Goal: Find specific page/section: Find specific page/section

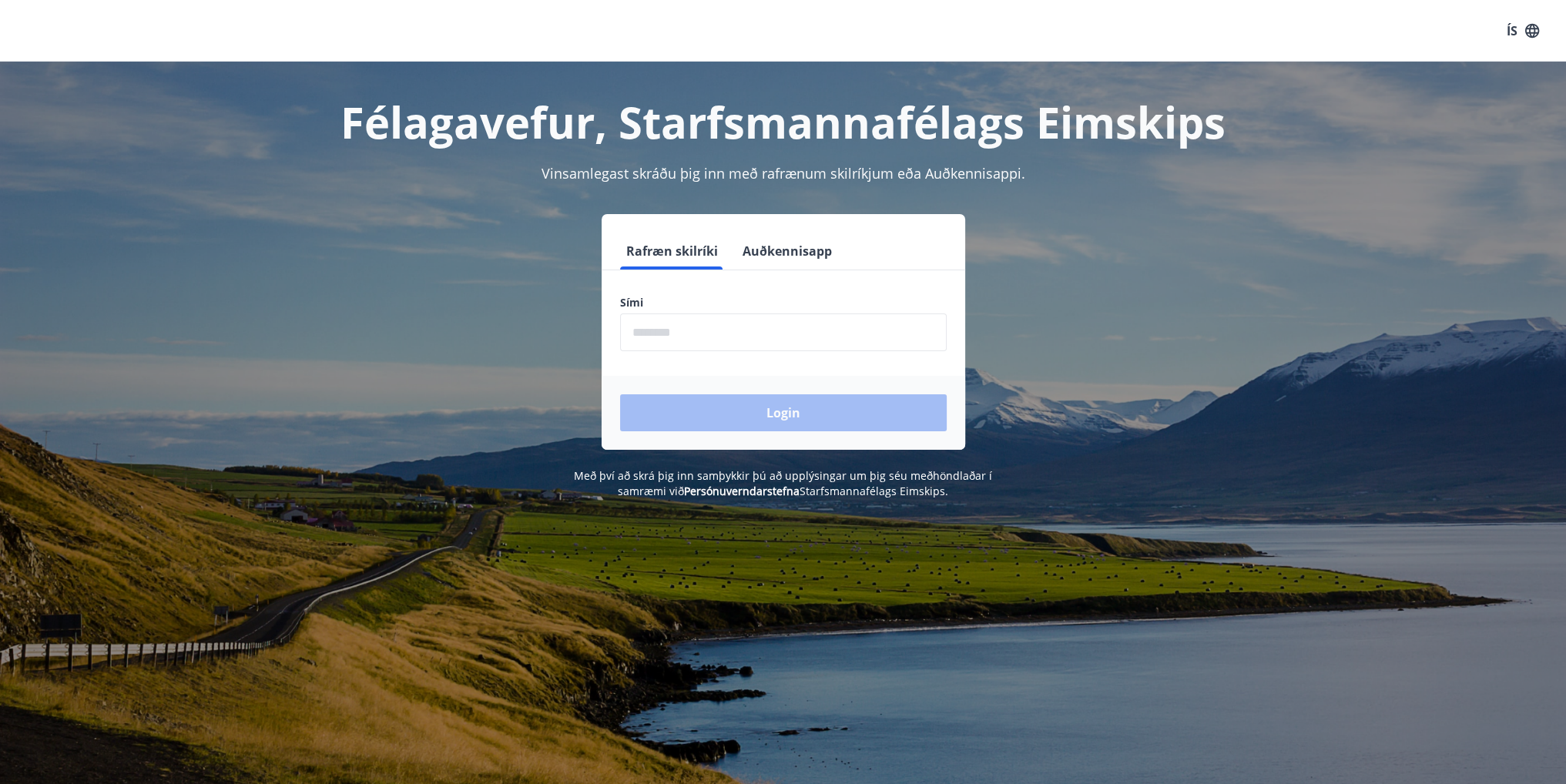
click at [774, 325] on input "phone" at bounding box center [783, 332] width 327 height 38
type input "********"
click at [740, 406] on button "Login" at bounding box center [783, 412] width 327 height 37
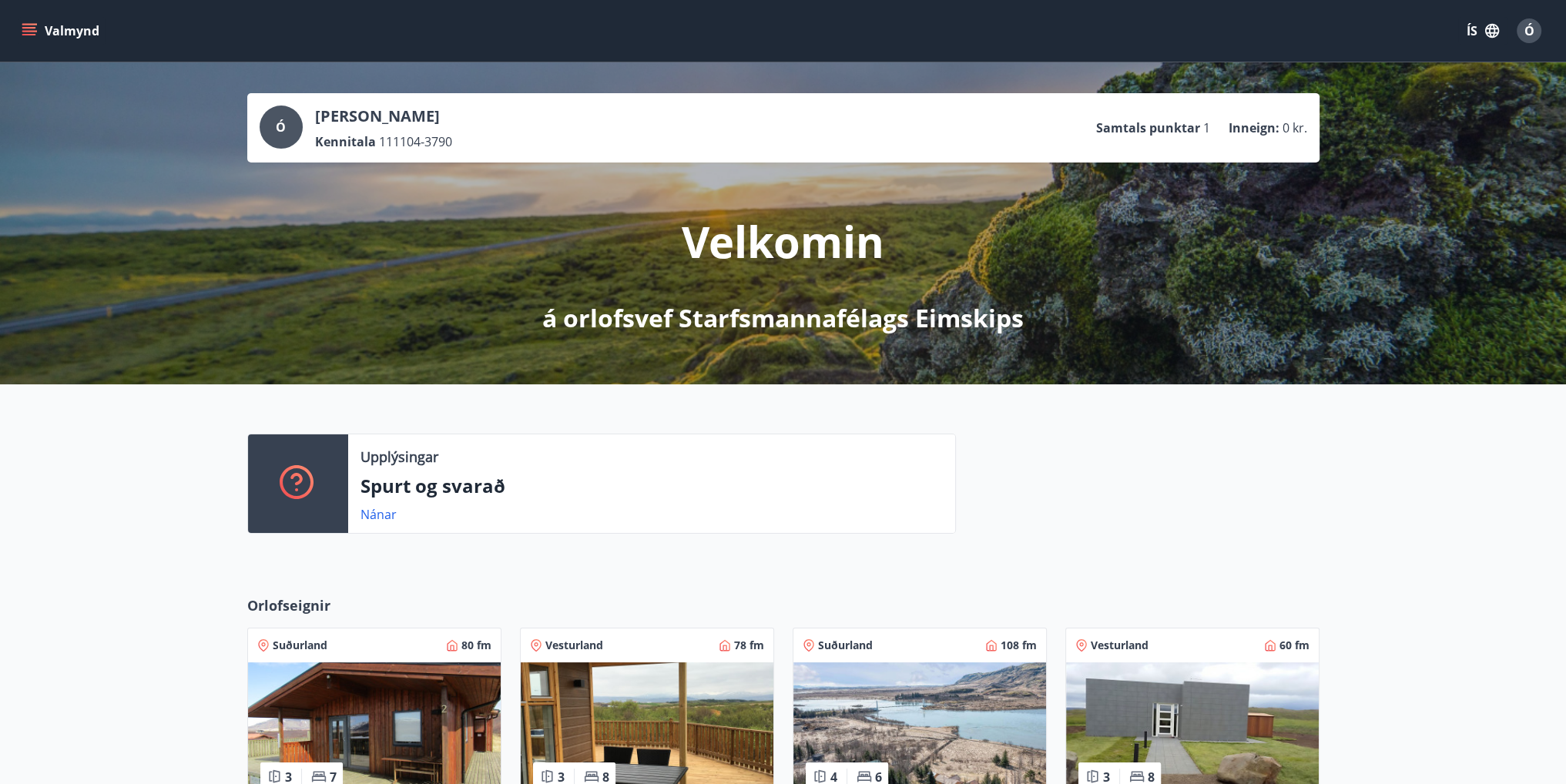
click at [58, 35] on button "Valmynd" at bounding box center [62, 31] width 87 height 28
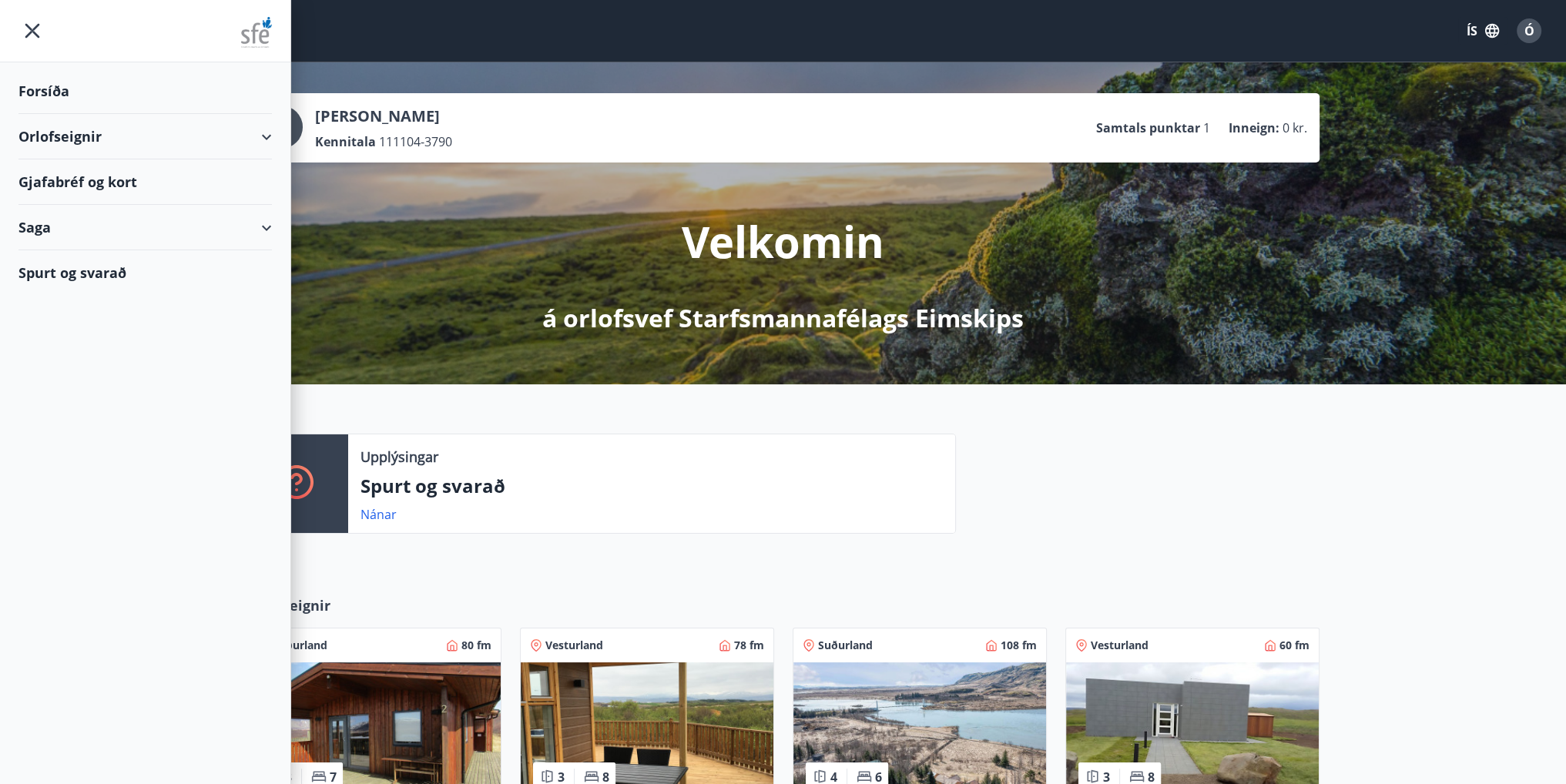
click at [92, 173] on div "Gjafabréf og kort" at bounding box center [145, 182] width 253 height 46
drag, startPoint x: 78, startPoint y: 187, endPoint x: 46, endPoint y: 182, distance: 32.4
click at [46, 182] on div "Gjafabréf og kort" at bounding box center [145, 182] width 253 height 46
click at [112, 179] on div "Gjafabréf og kort" at bounding box center [145, 182] width 253 height 46
click at [85, 184] on div "Gjafabréf og kort" at bounding box center [145, 182] width 253 height 46
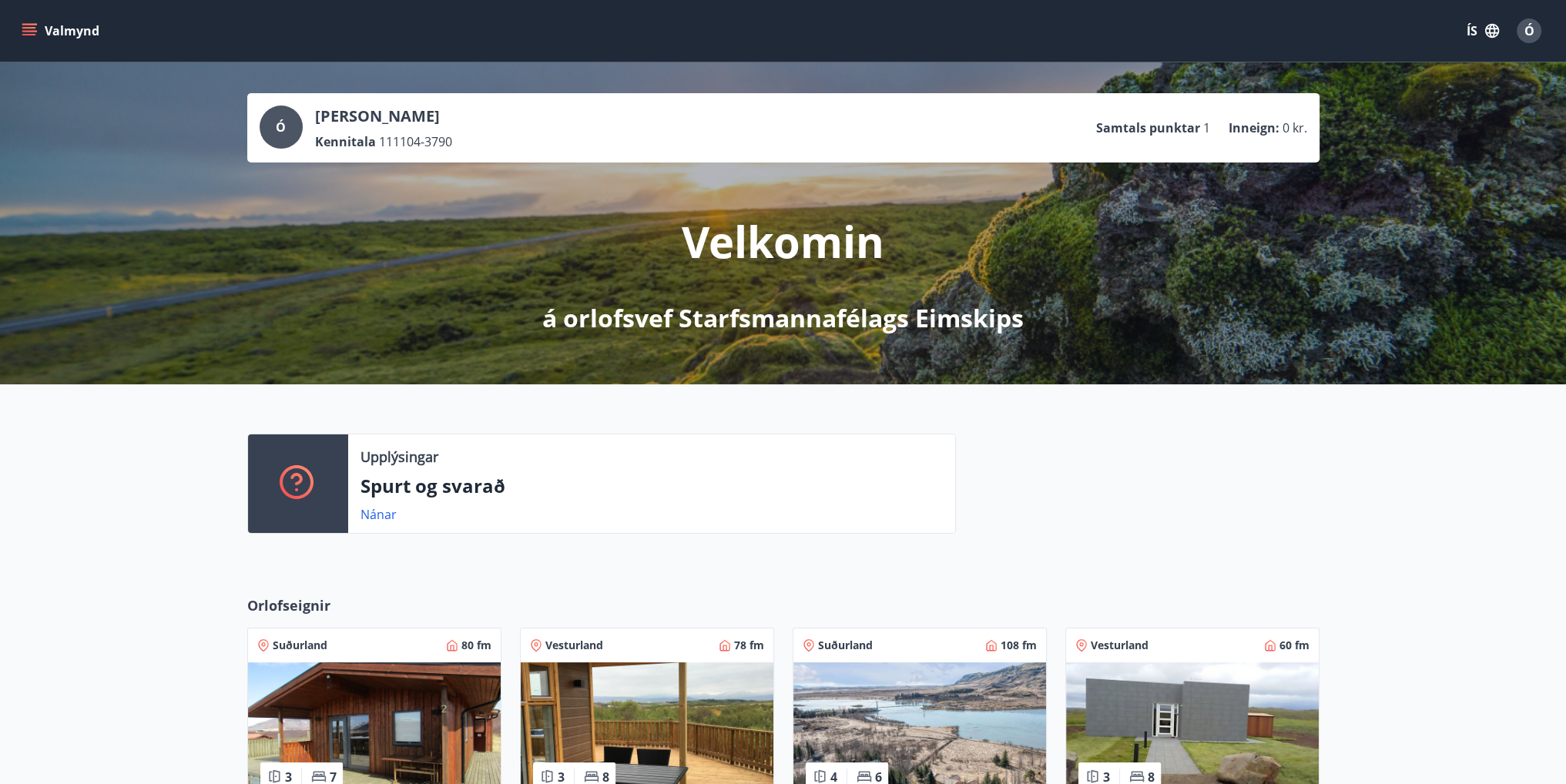
click at [27, 29] on icon "menu" at bounding box center [29, 31] width 15 height 15
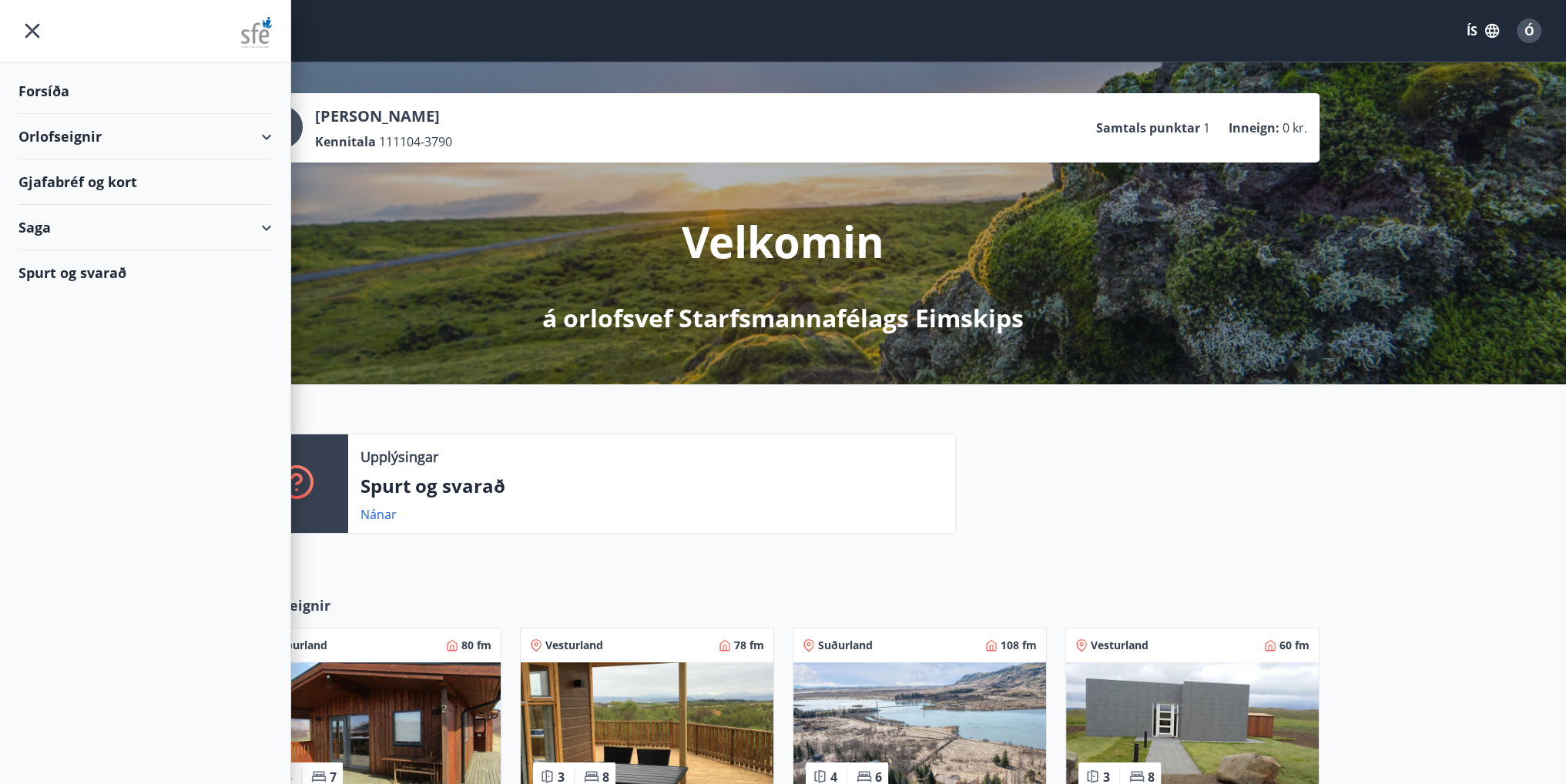
click at [99, 176] on div "Gjafabréf og kort" at bounding box center [145, 182] width 253 height 46
